Goal: Task Accomplishment & Management: Use online tool/utility

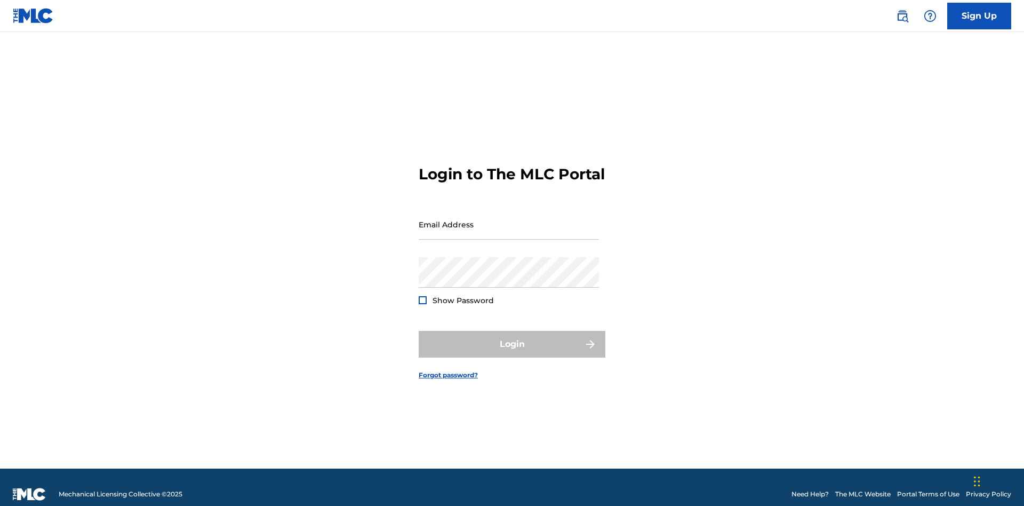
scroll to position [14, 0]
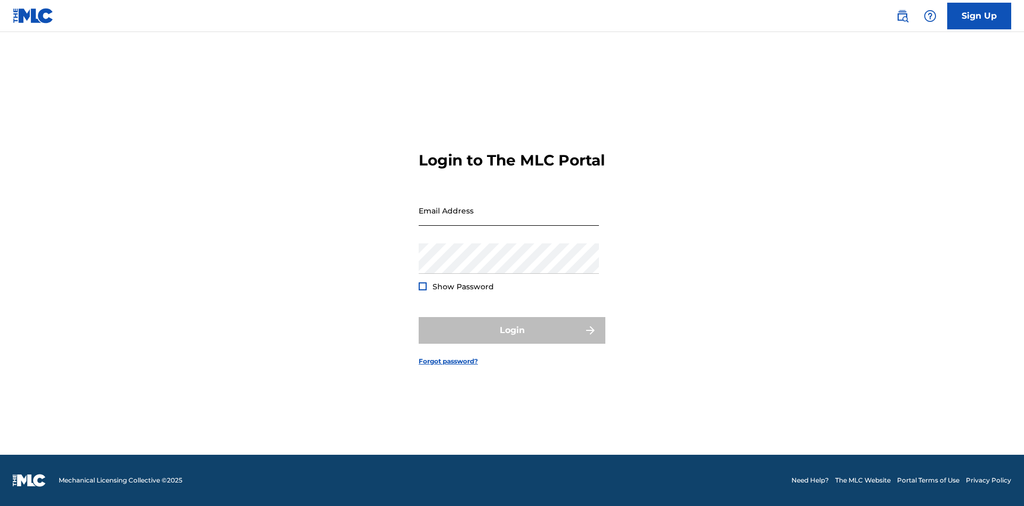
click at [509, 219] on input "Email Address" at bounding box center [509, 210] width 180 height 30
type input "XenaSongwriter@gmail.com"
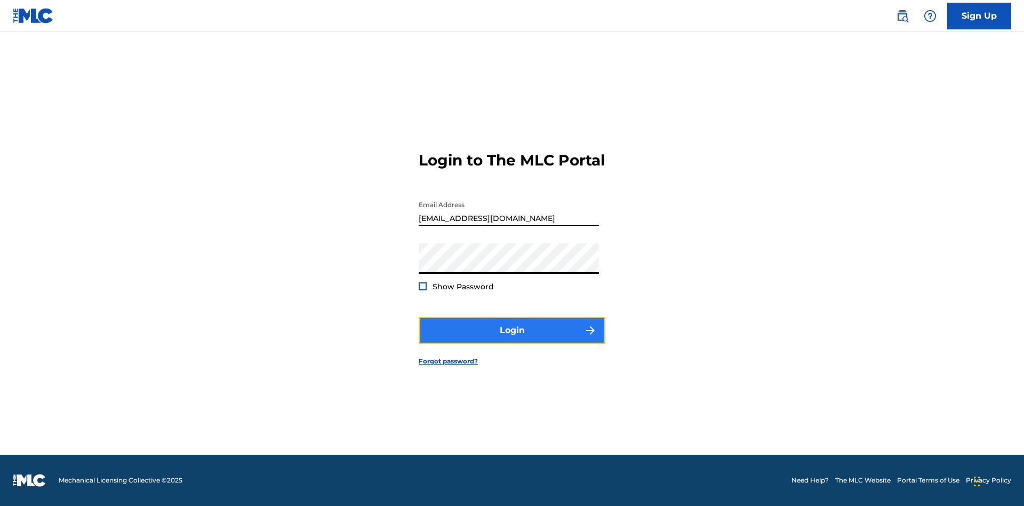
click at [512, 339] on button "Login" at bounding box center [512, 330] width 187 height 27
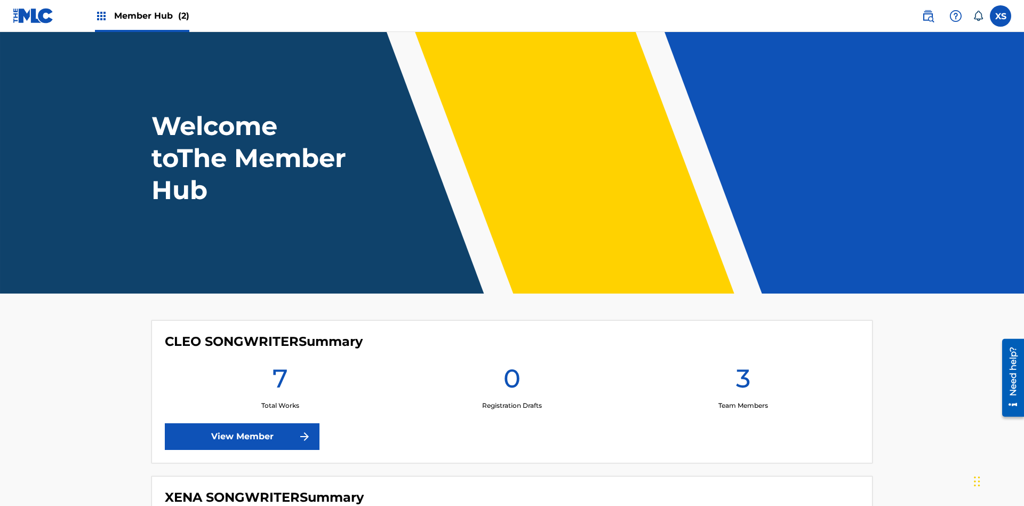
click at [151, 15] on span "Member Hub (2)" at bounding box center [151, 16] width 75 height 12
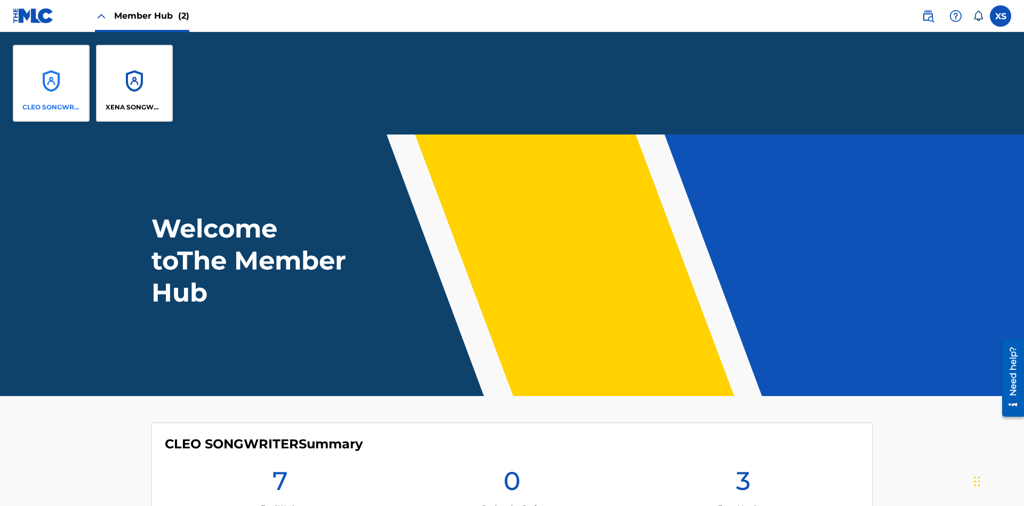
click at [51, 107] on p "CLEO SONGWRITER" at bounding box center [51, 107] width 58 height 10
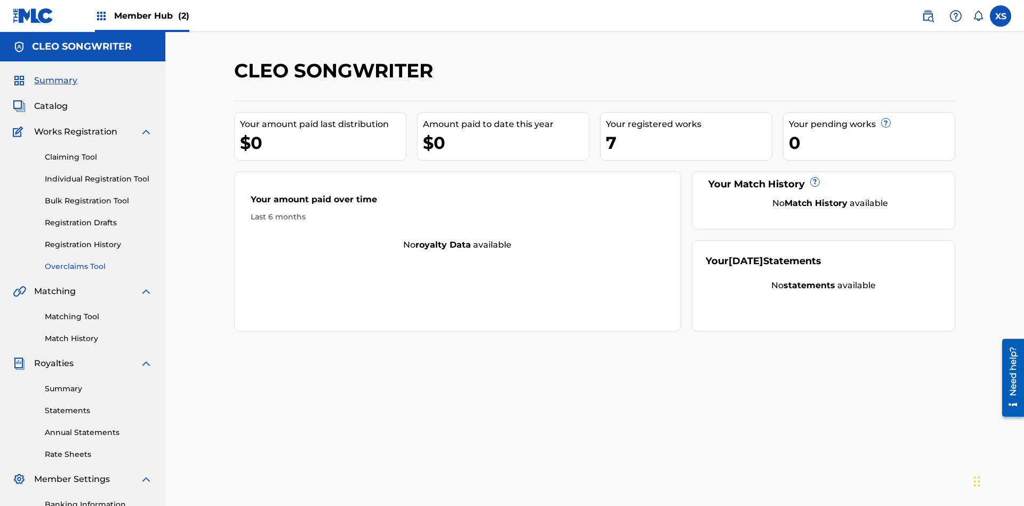
click at [99, 261] on link "Overclaims Tool" at bounding box center [99, 266] width 108 height 11
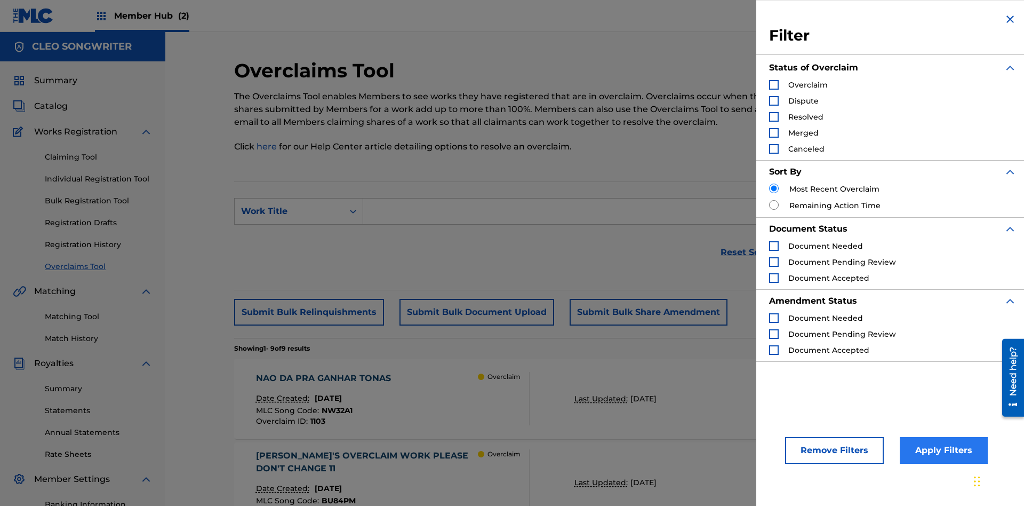
click at [774, 85] on div "Search Form" at bounding box center [774, 85] width 10 height 10
click at [942, 450] on button "Apply Filters" at bounding box center [944, 450] width 88 height 27
click at [774, 85] on img "Search Form" at bounding box center [773, 84] width 7 height 7
click at [774, 101] on div "Search Form" at bounding box center [774, 101] width 10 height 10
click at [942, 450] on button "Apply Filters" at bounding box center [944, 450] width 88 height 27
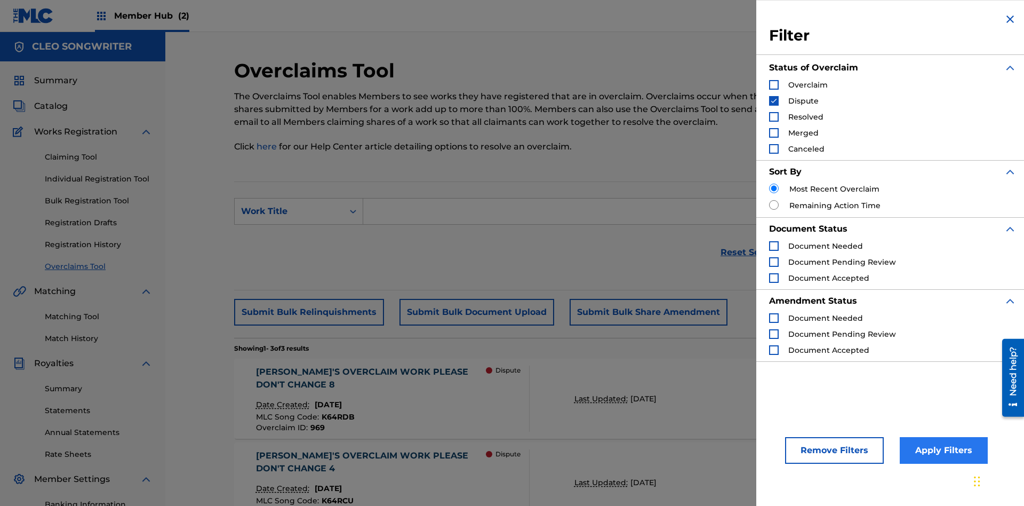
scroll to position [180, 0]
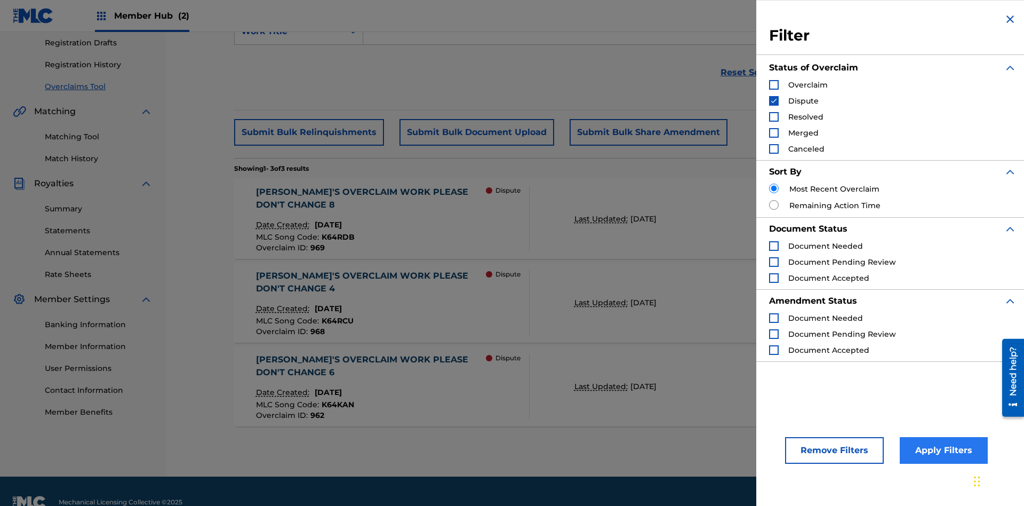
click at [774, 101] on img "Search Form" at bounding box center [773, 100] width 7 height 7
click at [774, 117] on div "Search Form" at bounding box center [774, 117] width 10 height 10
click at [942, 450] on button "Apply Filters" at bounding box center [944, 450] width 88 height 27
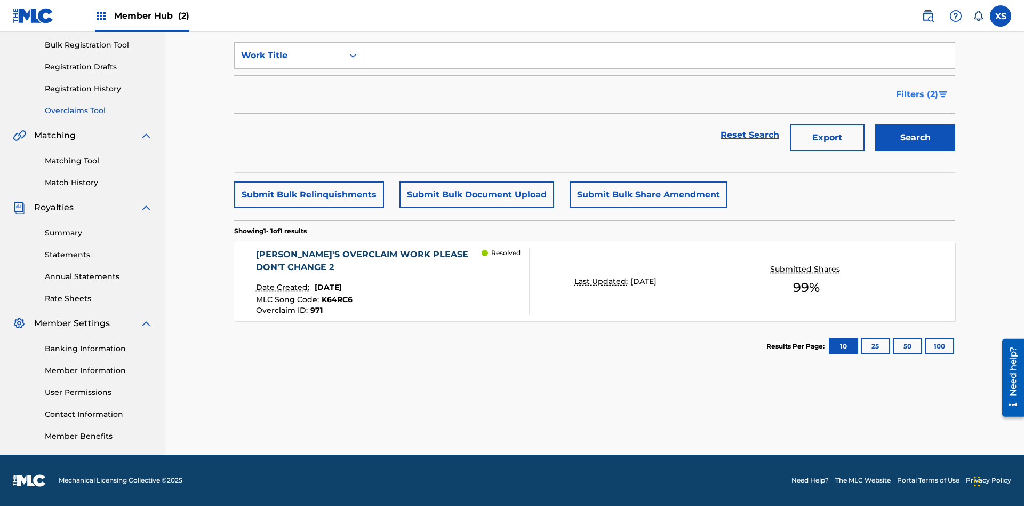
click at [917, 94] on span "Filters ( 2 )" at bounding box center [917, 94] width 42 height 13
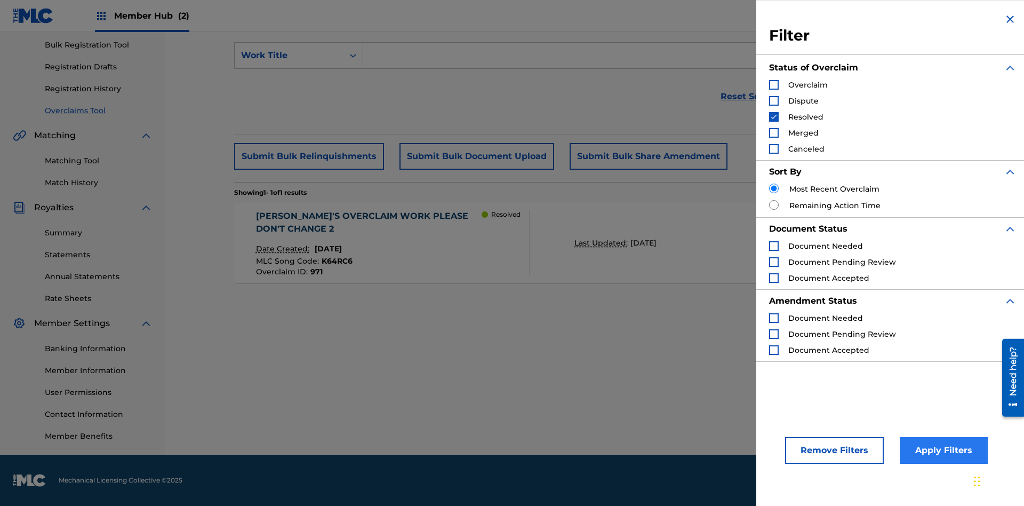
click at [774, 117] on img "Search Form" at bounding box center [773, 116] width 7 height 7
click at [774, 133] on div "Search Form" at bounding box center [774, 133] width 10 height 10
click at [942, 450] on button "Apply Filters" at bounding box center [944, 450] width 88 height 27
